Goal: Information Seeking & Learning: Find specific fact

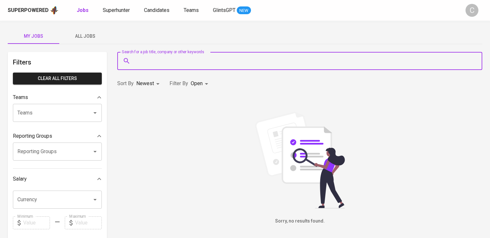
click at [174, 64] on input "Search for a job title, company or other keywords" at bounding box center [301, 61] width 337 height 12
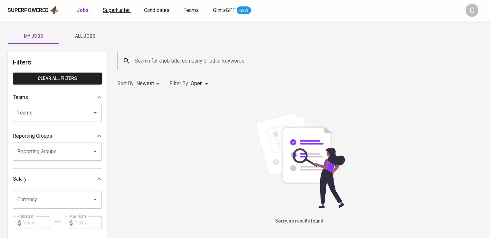
click at [108, 6] on link "Superhunter" at bounding box center [117, 10] width 28 height 8
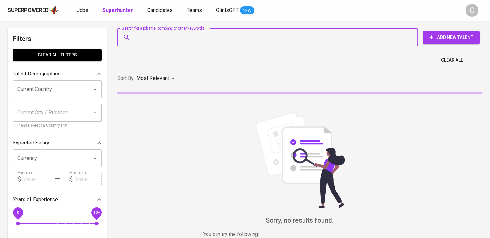
click at [205, 42] on input "Search for a job title, company or other keywords" at bounding box center [269, 37] width 272 height 12
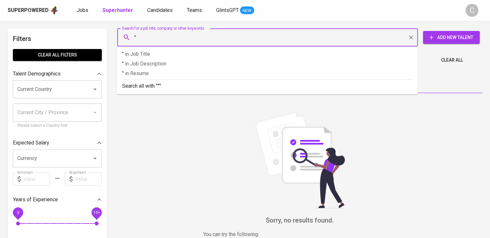
paste input "[PERSON_NAME] Semesta"
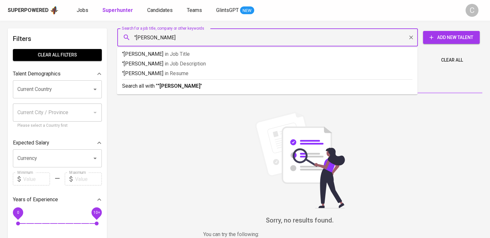
type input ""[PERSON_NAME] Semesta""
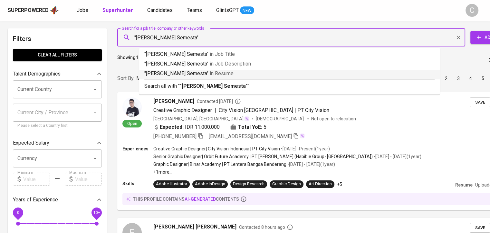
click at [212, 74] on span "in [GEOGRAPHIC_DATA]" at bounding box center [222, 73] width 24 height 6
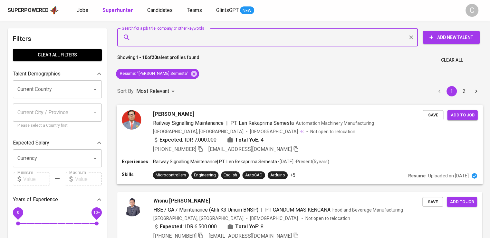
scroll to position [47, 0]
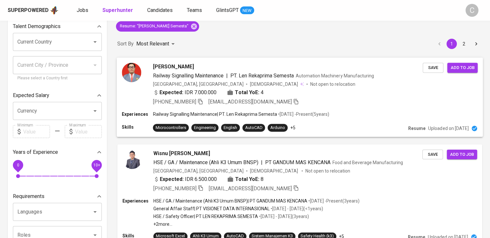
click at [278, 119] on div "Experiences Railway Signalling Maintenance | PT. [PERSON_NAME] Semesta • [DATE]…" at bounding box center [300, 124] width 366 height 26
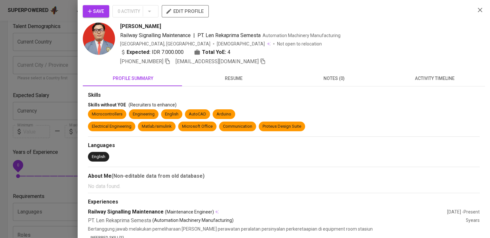
click at [31, 71] on div at bounding box center [245, 119] width 490 height 238
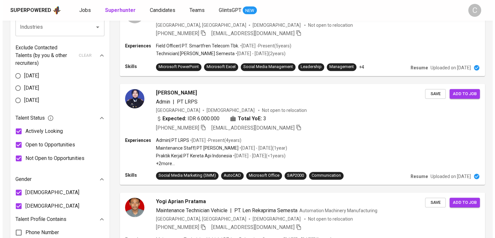
scroll to position [0, 0]
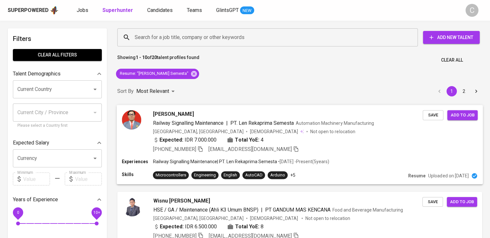
click at [254, 117] on div "[PERSON_NAME]" at bounding box center [288, 114] width 270 height 8
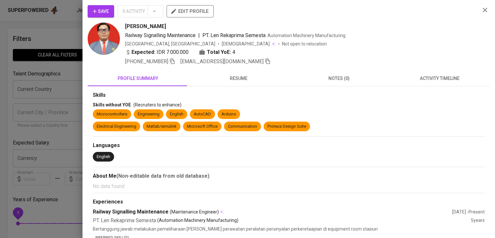
click at [450, 25] on div "[PERSON_NAME]" at bounding box center [300, 27] width 350 height 8
click at [174, 58] on icon "button" at bounding box center [173, 61] width 6 height 6
